Goal: Transaction & Acquisition: Purchase product/service

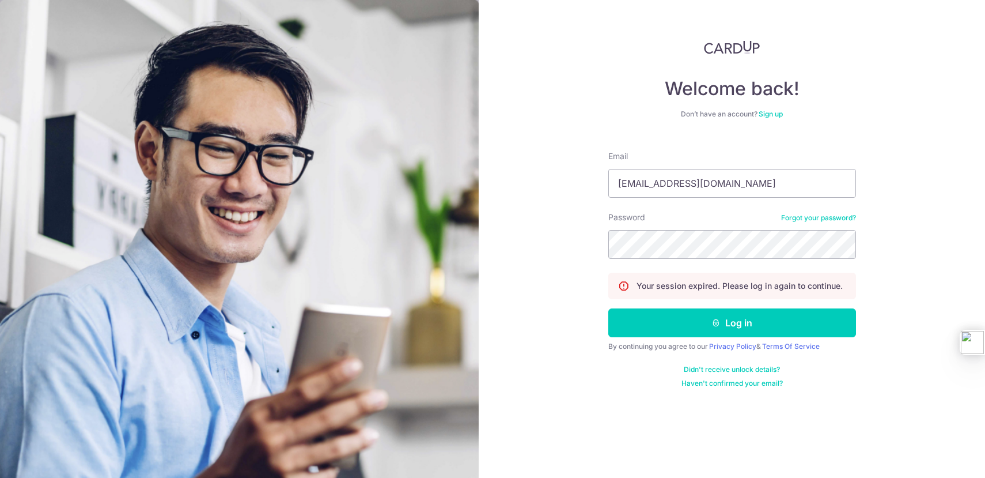
click at [750, 332] on button "Log in" at bounding box center [733, 322] width 248 height 29
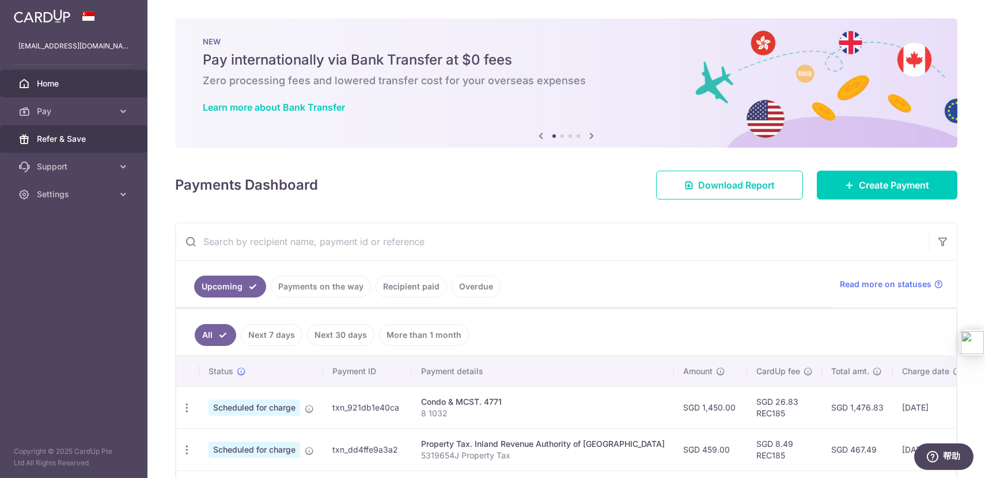
click at [96, 133] on span "Refer & Save" at bounding box center [75, 139] width 76 height 12
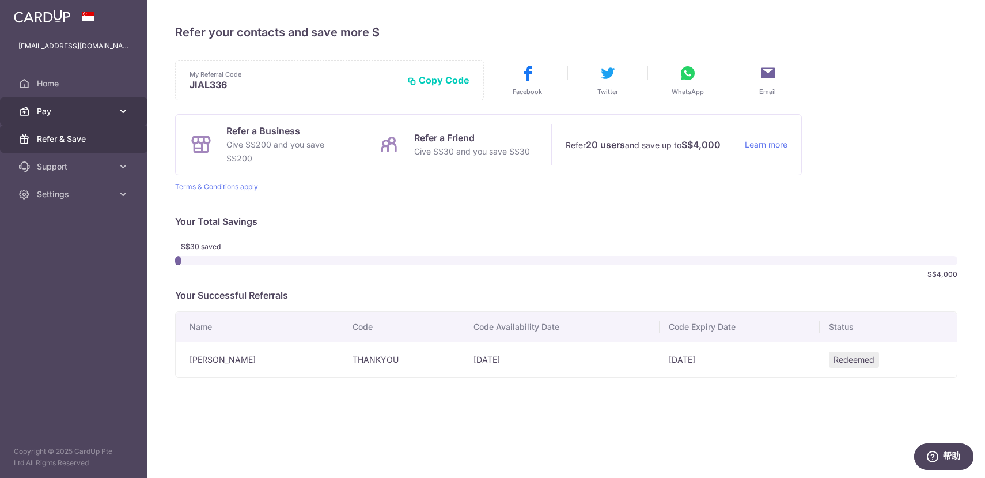
click at [74, 105] on span "Pay" at bounding box center [75, 111] width 76 height 12
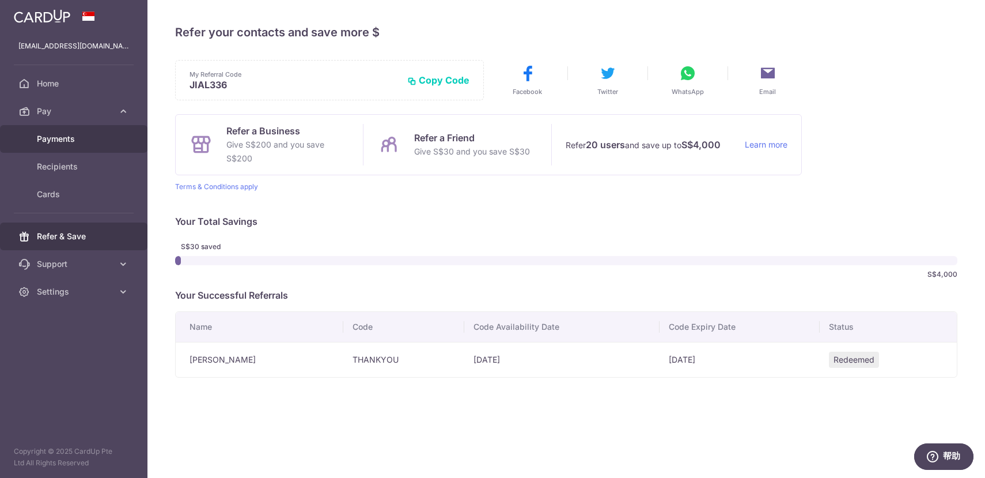
click at [73, 129] on link "Payments" at bounding box center [74, 139] width 148 height 28
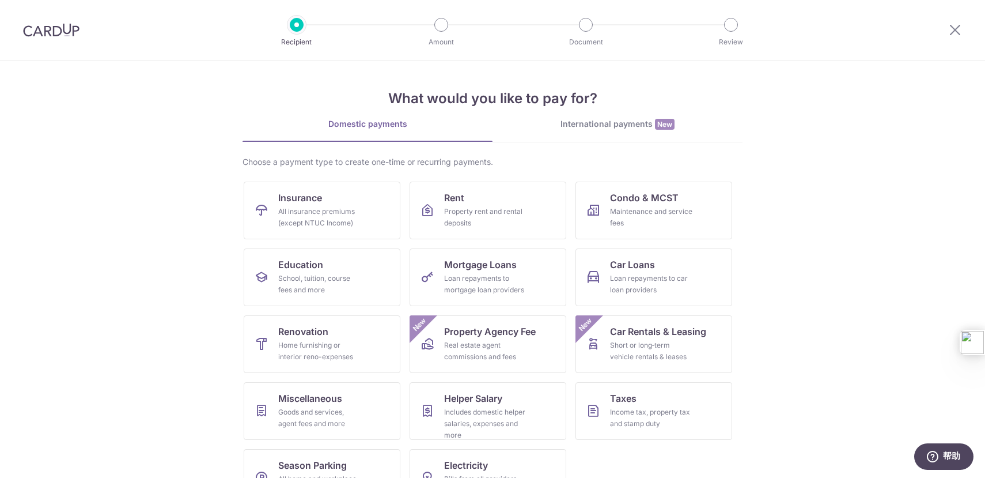
click at [604, 122] on div "International payments New" at bounding box center [618, 124] width 250 height 12
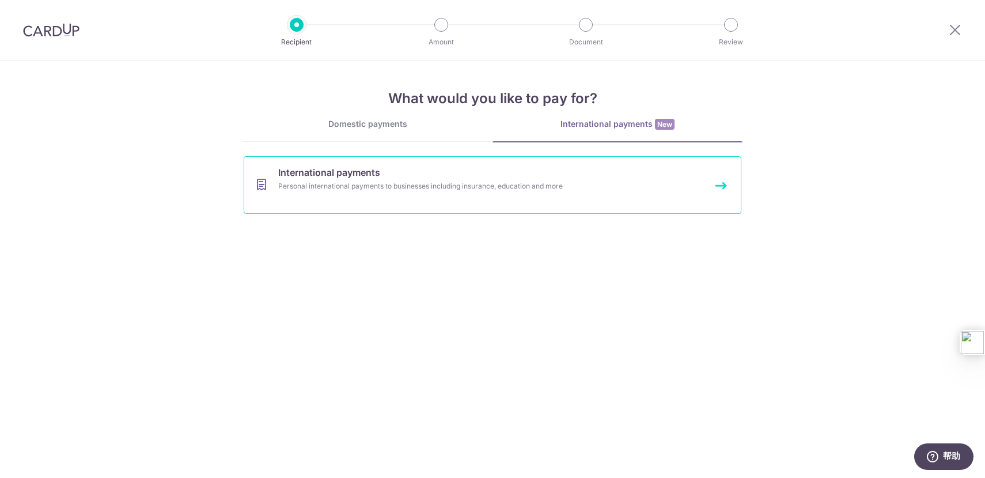
click at [437, 193] on link "International payments Personal international payments to businesses including …" at bounding box center [493, 185] width 498 height 58
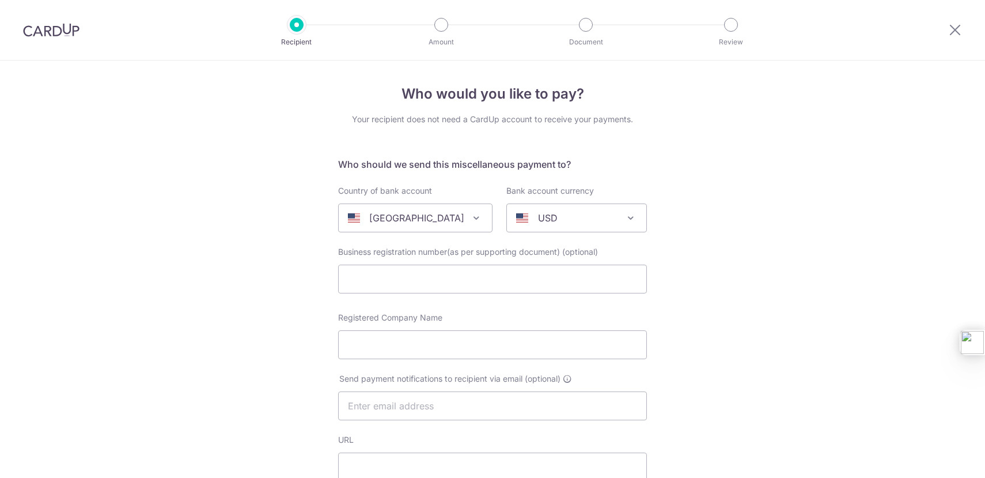
select select
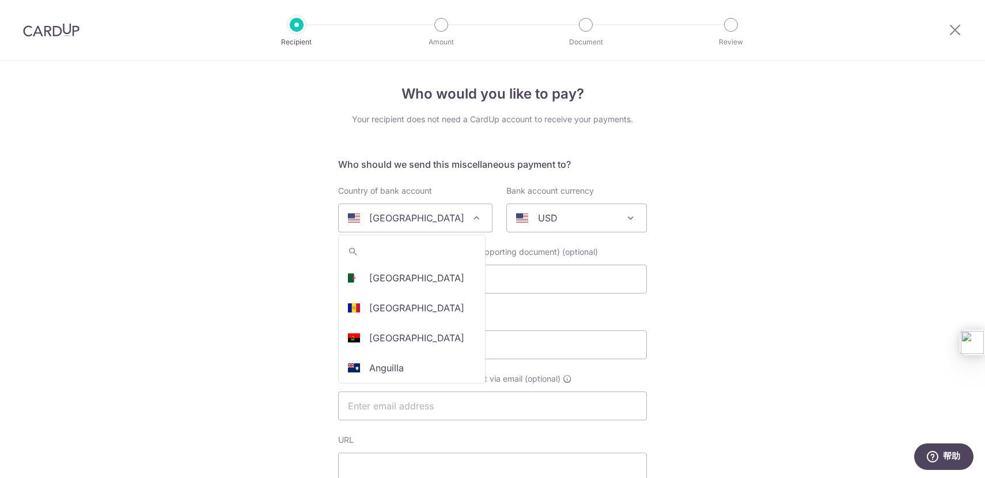
click at [452, 217] on div "United States" at bounding box center [406, 218] width 116 height 14
type input "C"
select select "48"
select select "China"
select select
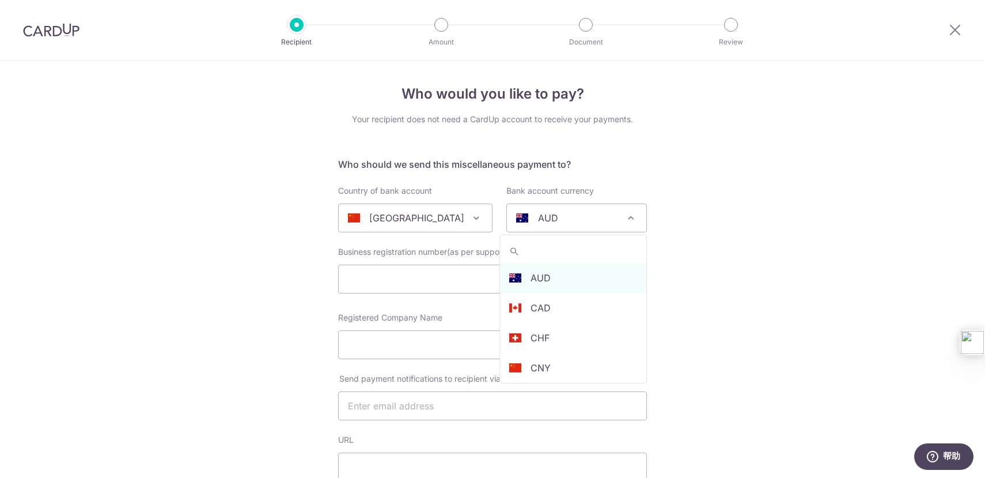
click at [562, 221] on div "AUD" at bounding box center [567, 218] width 103 height 14
select select "13"
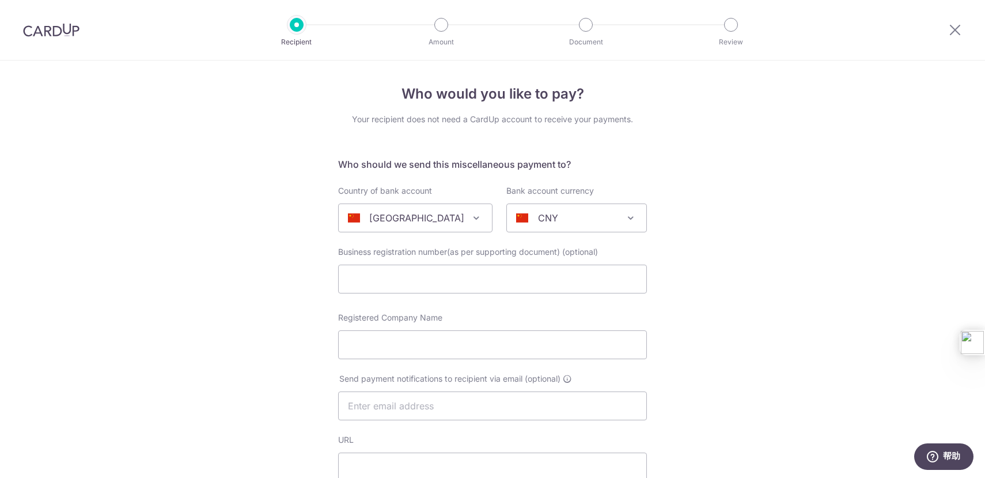
click at [562, 277] on input "text" at bounding box center [492, 279] width 309 height 29
click at [505, 347] on input "Registered Company Name" at bounding box center [492, 344] width 309 height 29
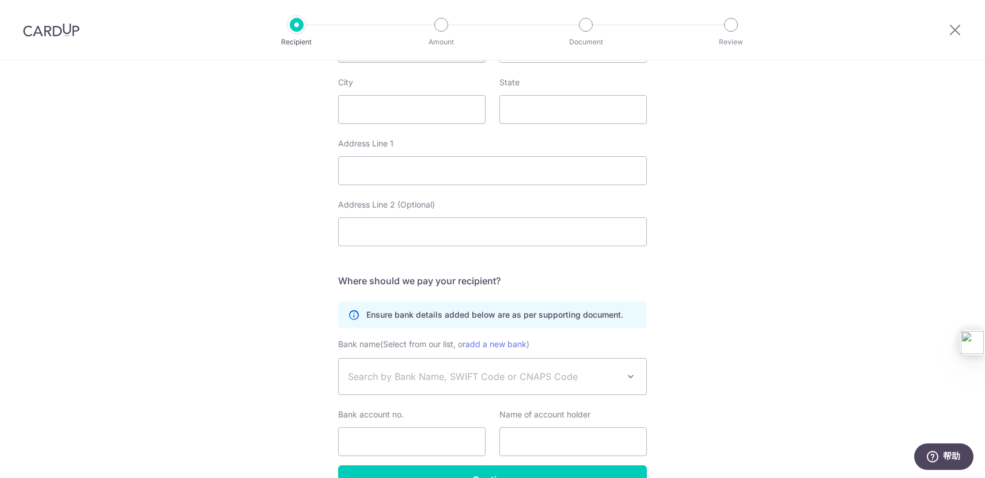
scroll to position [550, 0]
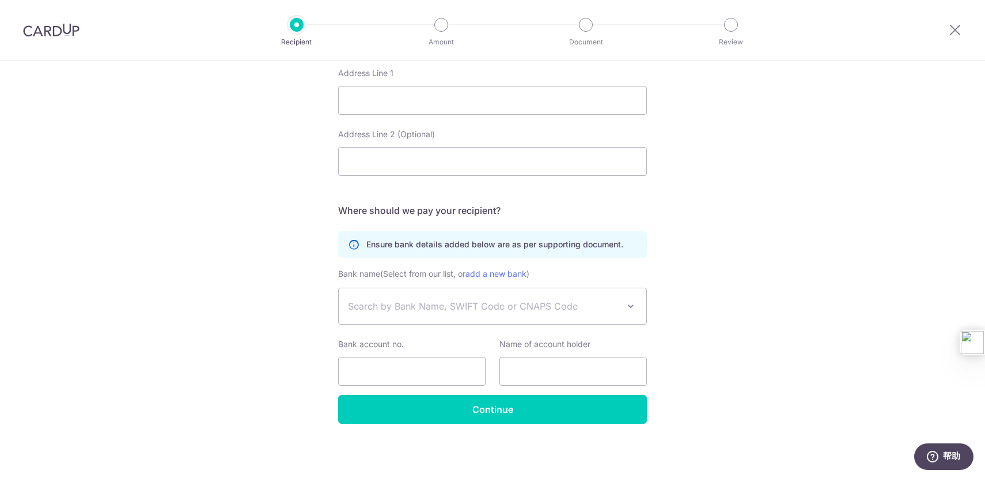
click at [575, 305] on span "Search by Bank Name, SWIFT Code or CNAPS Code" at bounding box center [483, 306] width 271 height 14
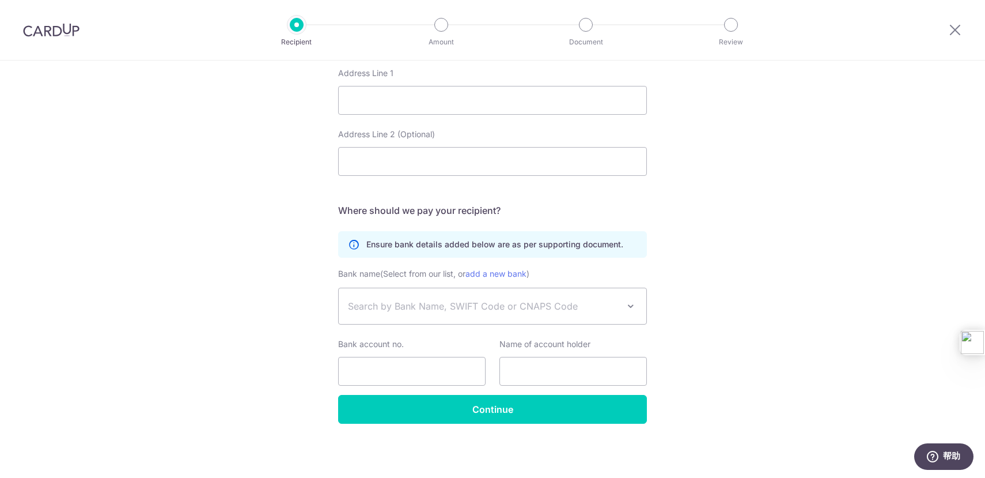
click at [581, 299] on span "Search by Bank Name, SWIFT Code or CNAPS Code" at bounding box center [483, 306] width 271 height 14
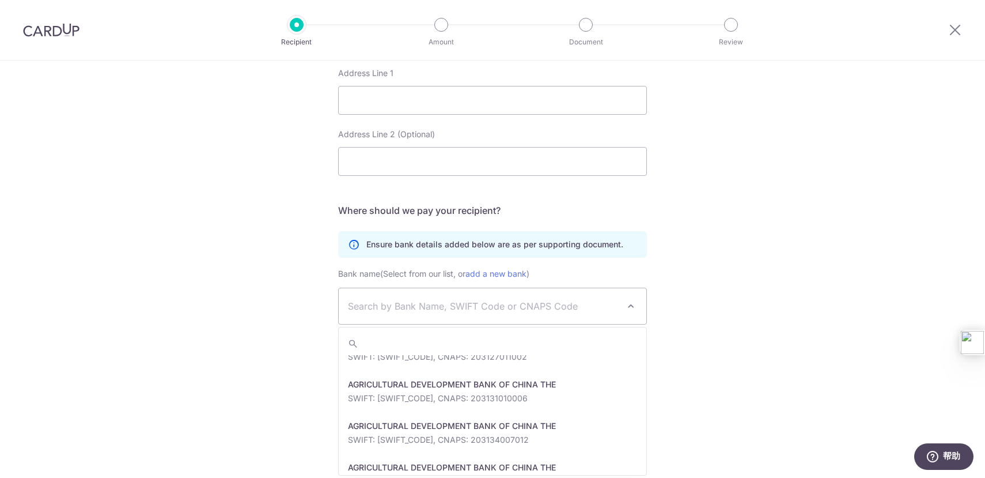
scroll to position [2231, 0]
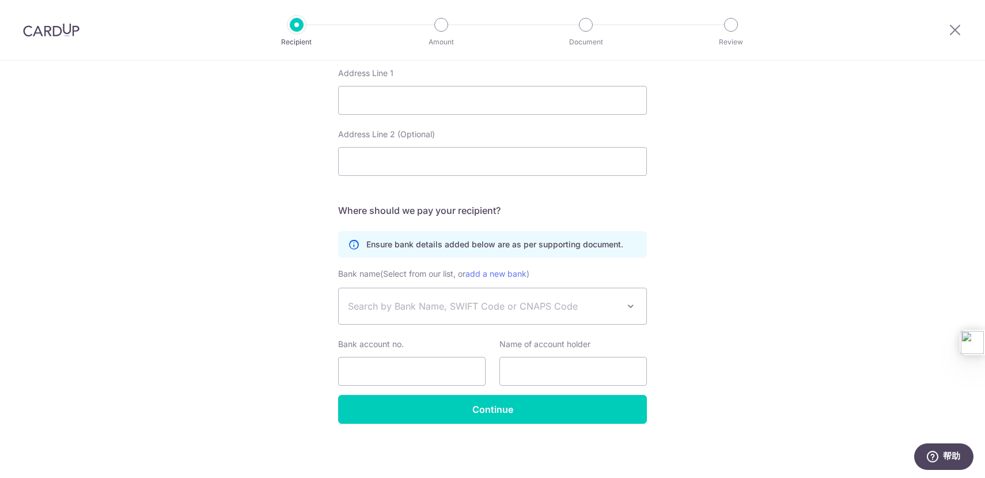
click at [429, 371] on input "Bank account no." at bounding box center [412, 371] width 148 height 29
click at [558, 393] on div "Bank name (Select from our list, or add a new bank ) (HONG KONG REGION) BANK OF…" at bounding box center [492, 331] width 309 height 128
click at [576, 372] on input "text" at bounding box center [574, 371] width 148 height 29
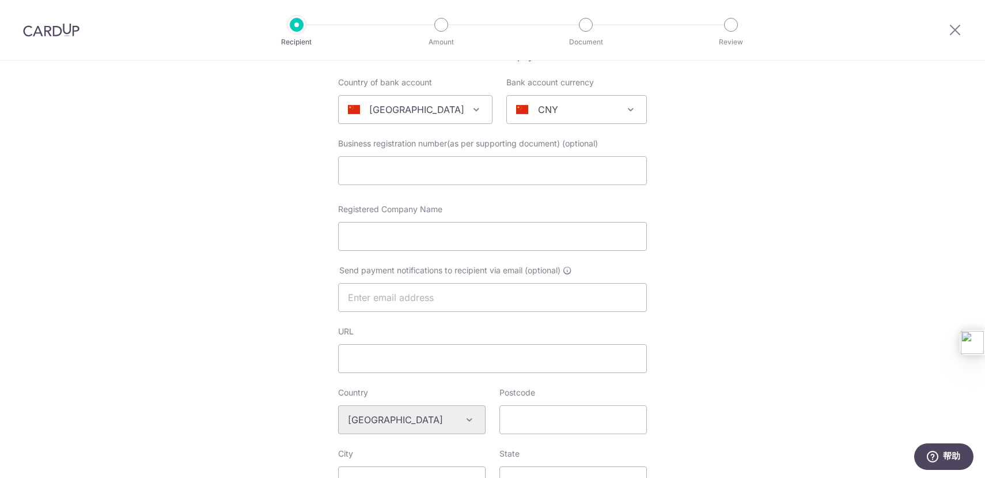
scroll to position [0, 0]
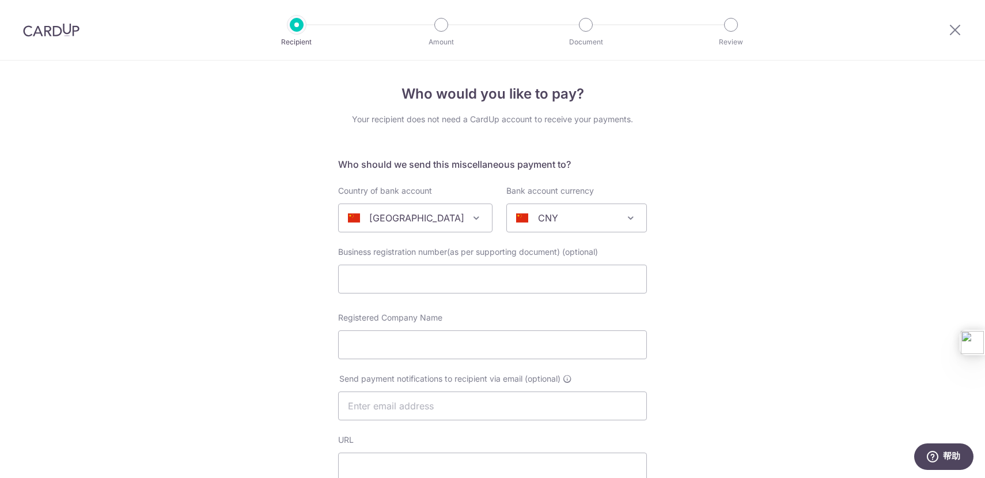
click at [56, 32] on img at bounding box center [51, 30] width 56 height 14
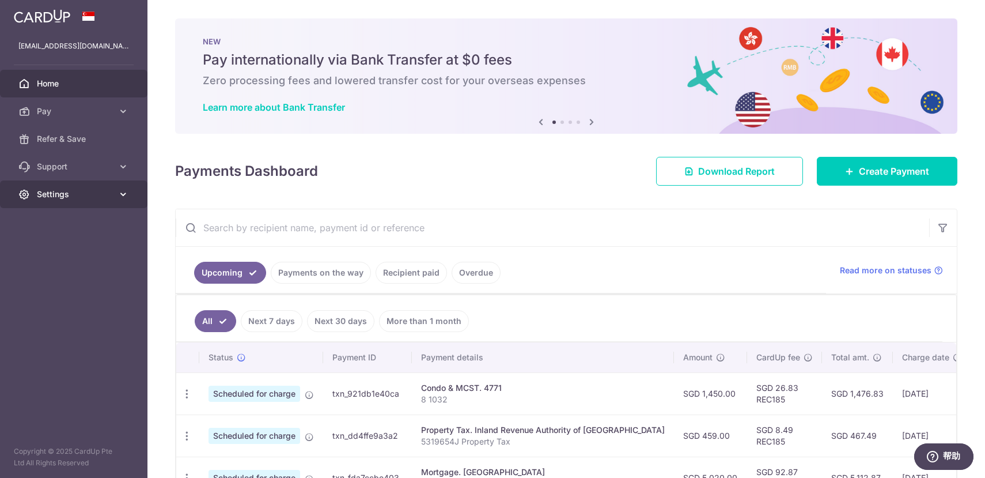
click at [93, 205] on link "Settings" at bounding box center [74, 194] width 148 height 28
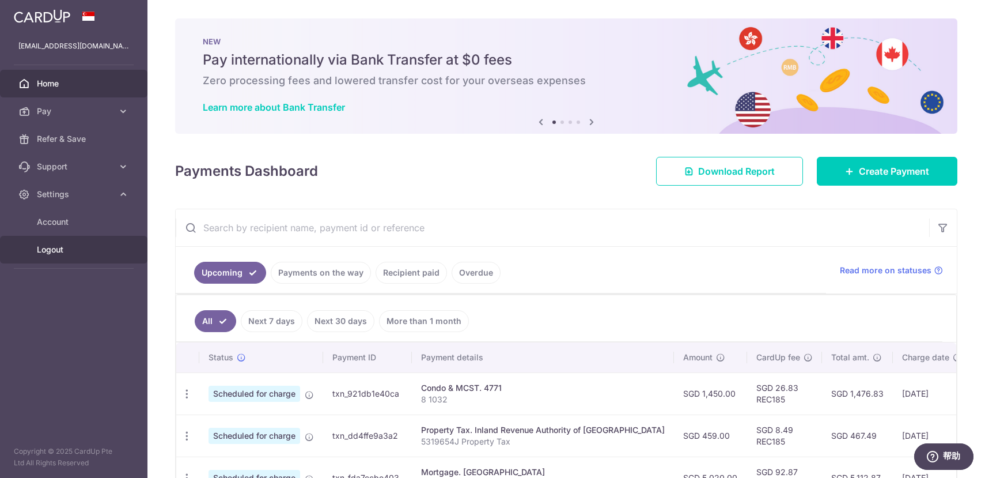
click at [68, 246] on span "Logout" at bounding box center [75, 250] width 76 height 12
